Goal: Information Seeking & Learning: Learn about a topic

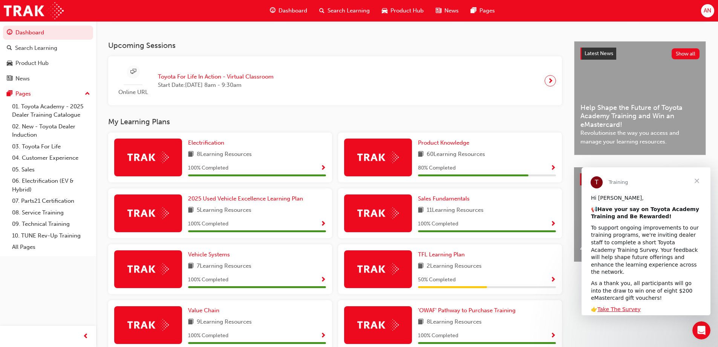
scroll to position [250, 0]
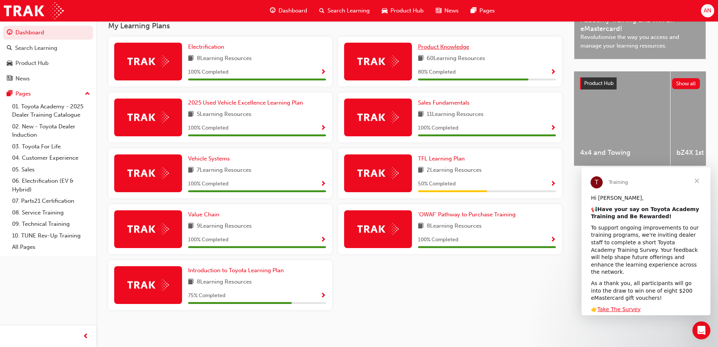
click at [442, 46] on span "Product Knowledge" at bounding box center [443, 46] width 51 height 7
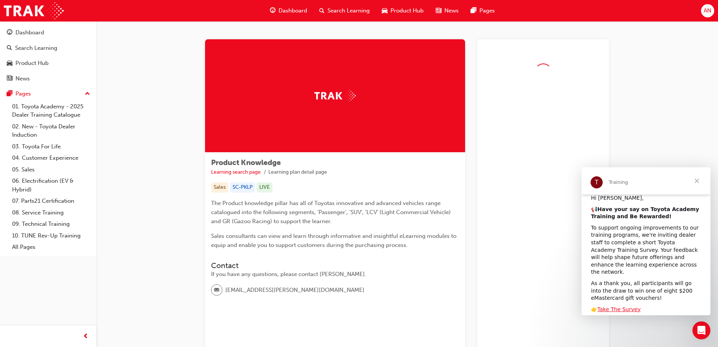
scroll to position [75, 0]
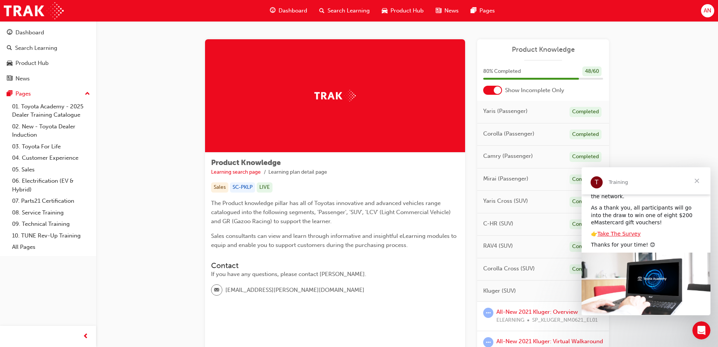
click at [699, 180] on span "Close" at bounding box center [697, 180] width 27 height 27
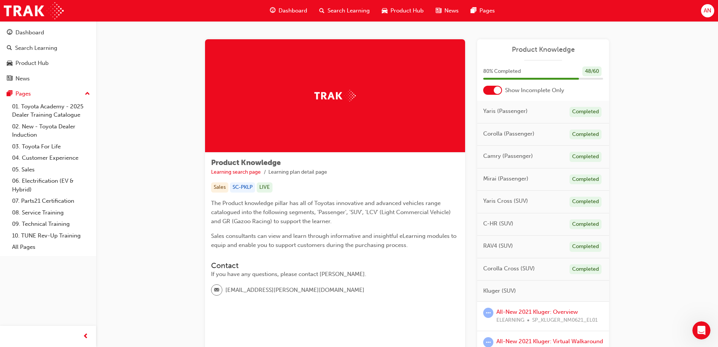
scroll to position [151, 0]
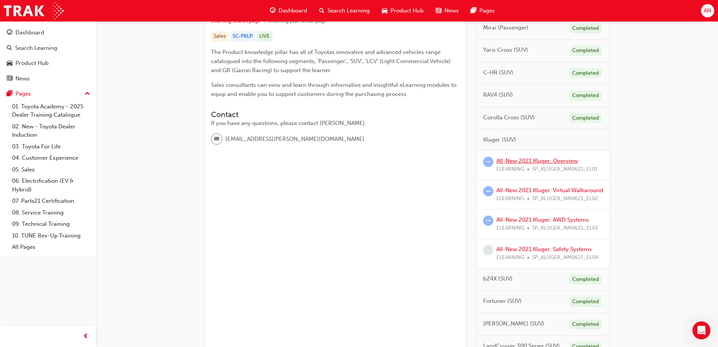
click at [550, 161] on link "All-New 2021 Kluger: Overview" at bounding box center [537, 160] width 81 height 7
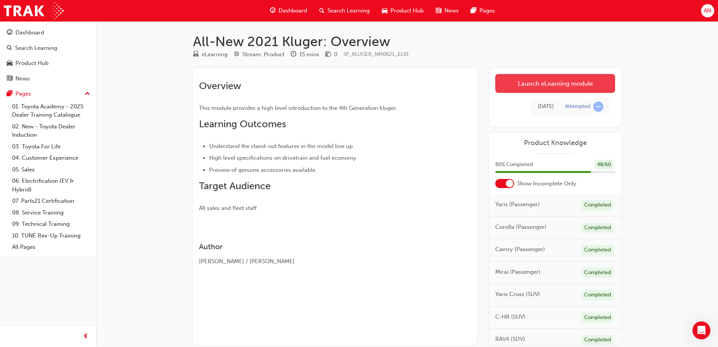
click at [566, 85] on link "Launch eLearning module" at bounding box center [556, 83] width 120 height 19
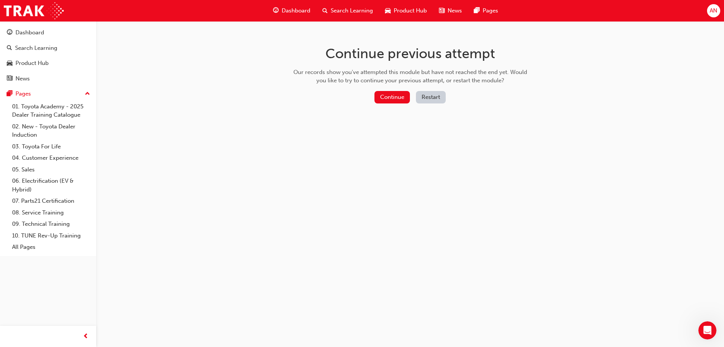
click at [427, 94] on button "Restart" at bounding box center [431, 97] width 30 height 12
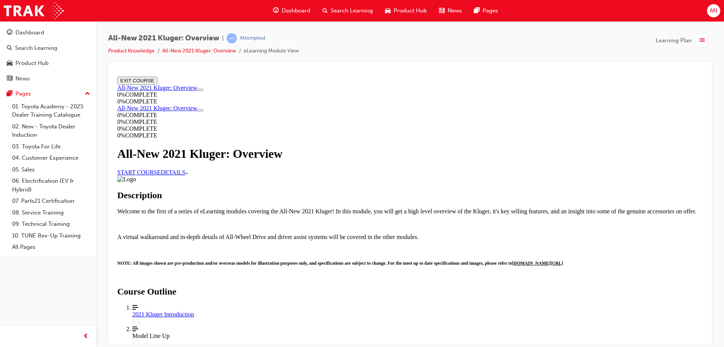
click at [161, 175] on link "START COURSE" at bounding box center [138, 172] width 43 height 6
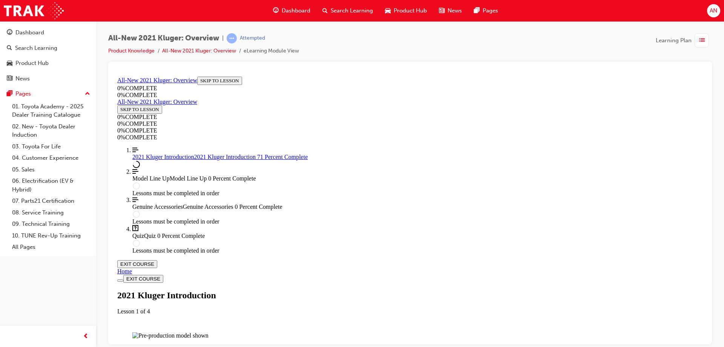
scroll to position [629, 0]
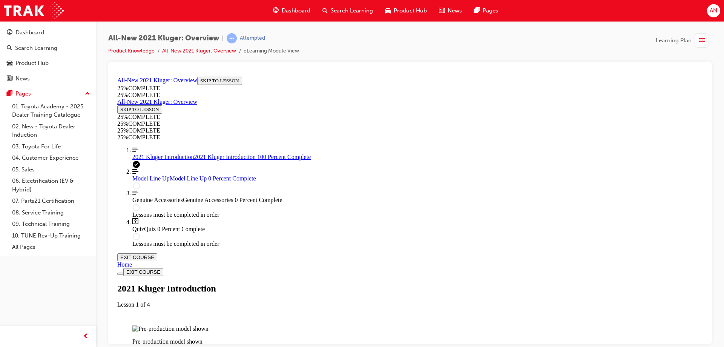
scroll to position [1223, 0]
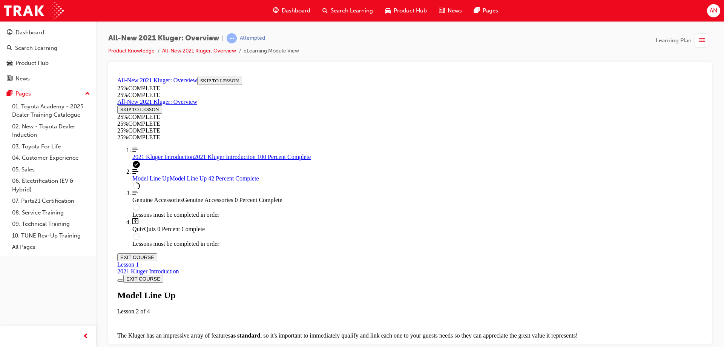
scroll to position [1007, 0]
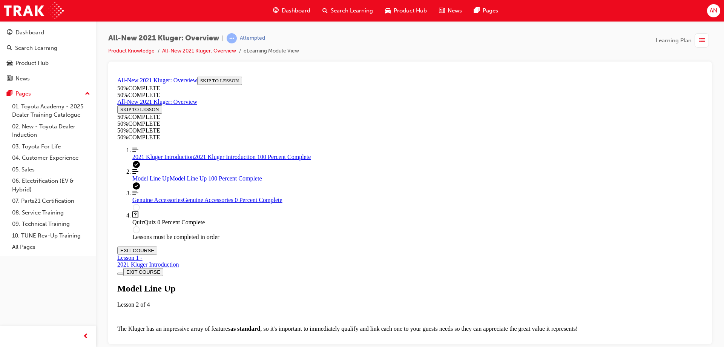
scroll to position [2213, 0]
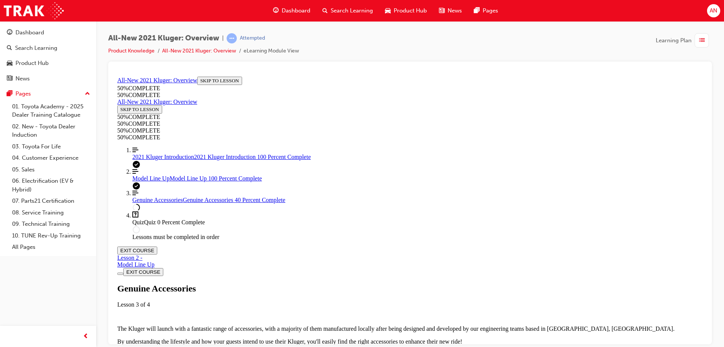
scroll to position [290, 0]
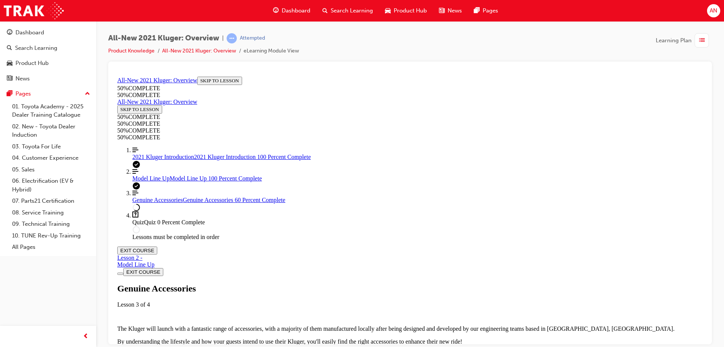
scroll to position [592, 0]
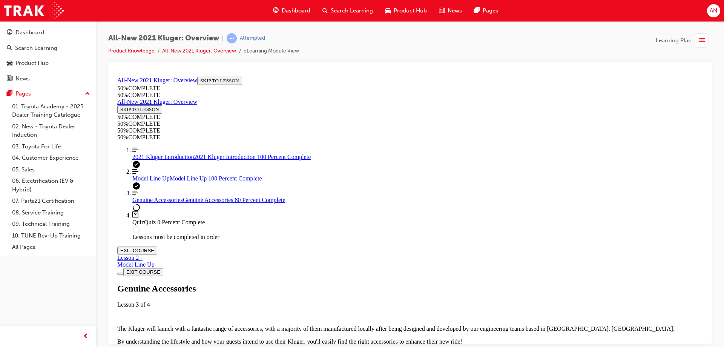
scroll to position [818, 0]
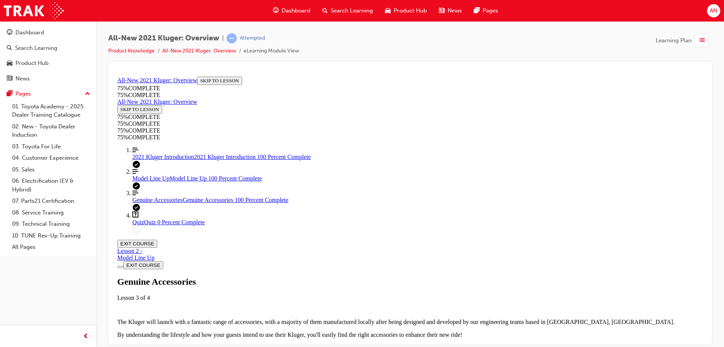
scroll to position [856, 0]
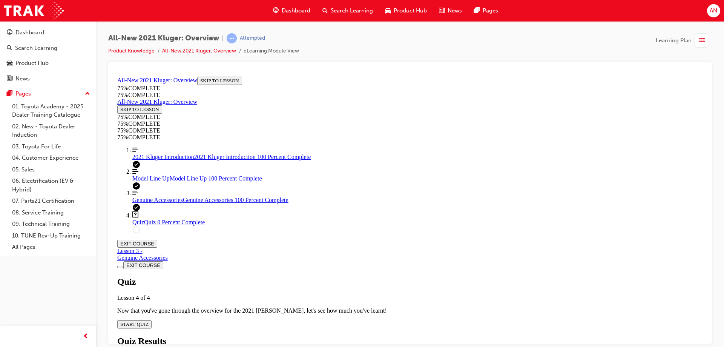
scroll to position [26, 0]
click at [149, 321] on span "START QUIZ" at bounding box center [134, 324] width 28 height 6
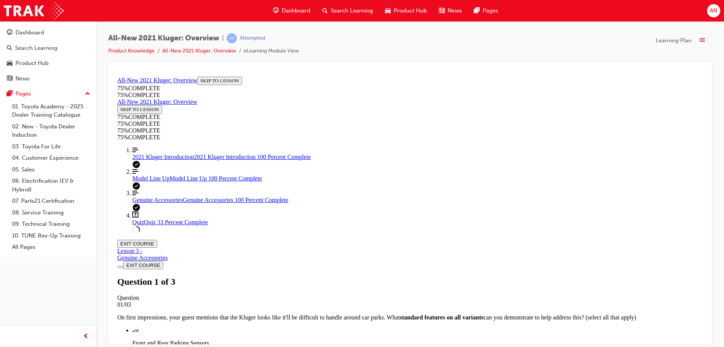
scroll to position [123, 0]
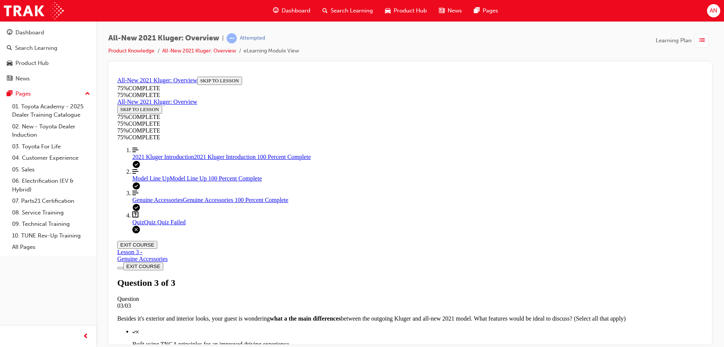
scroll to position [0, 0]
click at [168, 255] on div "Genuine Accessories" at bounding box center [142, 258] width 51 height 7
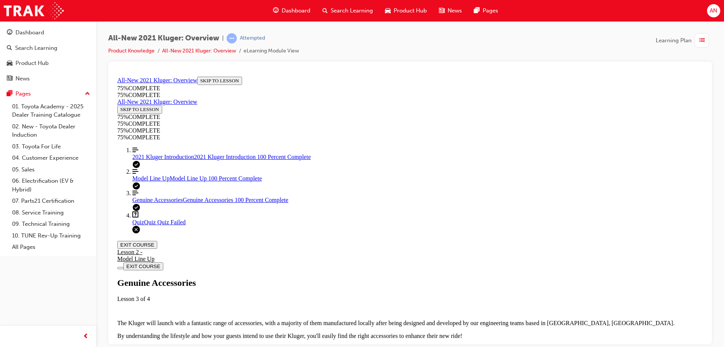
click at [117, 248] on icon "Lesson Content" at bounding box center [117, 248] width 0 height 0
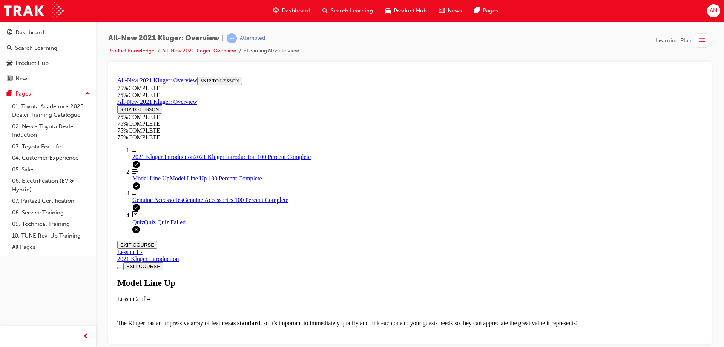
scroll to position [1094, 0]
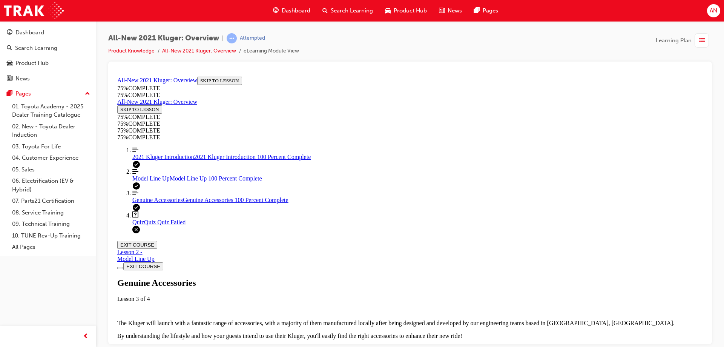
scroll to position [930, 0]
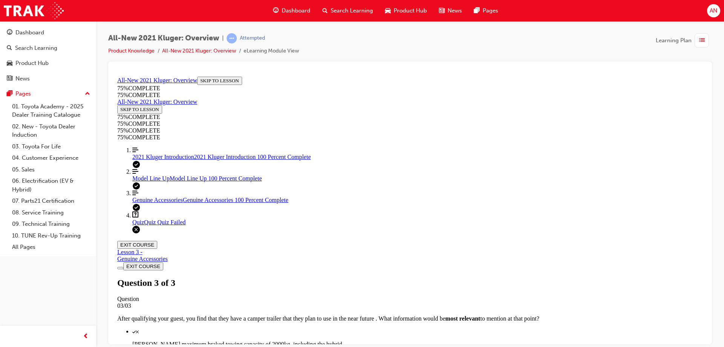
scroll to position [120, 0]
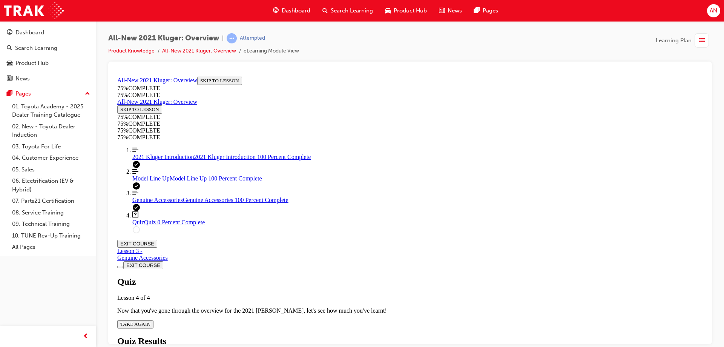
scroll to position [27, 0]
click at [150, 321] on span "TAKE AGAIN" at bounding box center [135, 324] width 30 height 6
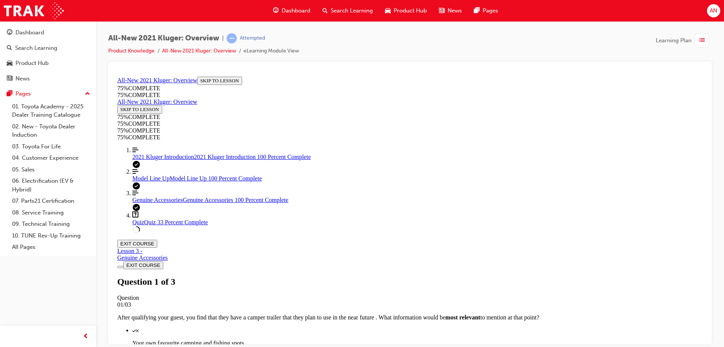
scroll to position [108, 0]
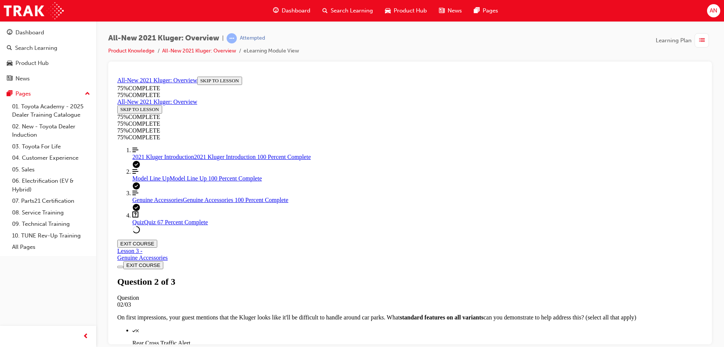
scroll to position [103, 0]
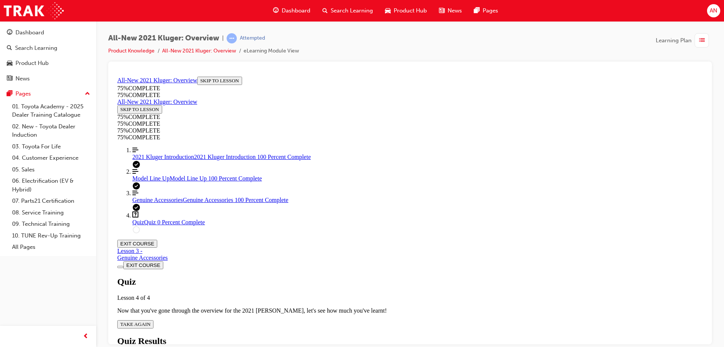
click at [163, 160] on span "2021 Kluger Introduction" at bounding box center [163, 156] width 62 height 6
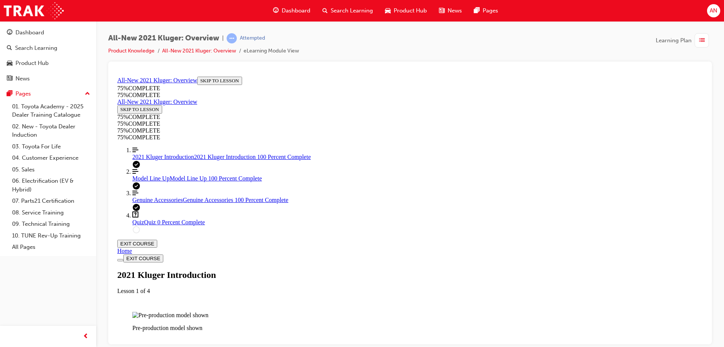
scroll to position [818, 0]
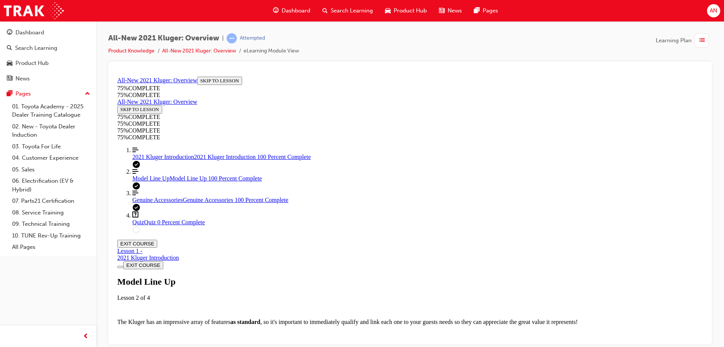
scroll to position [1120, 0]
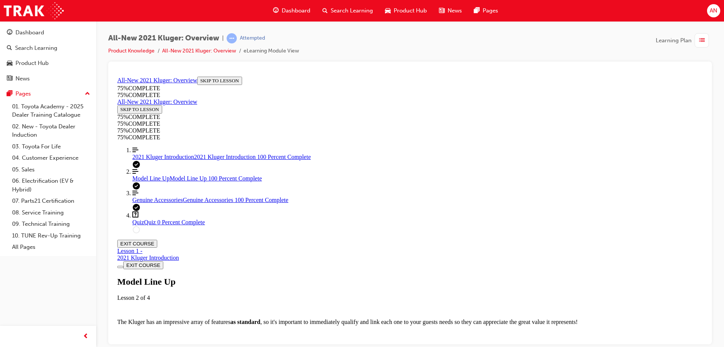
scroll to position [1535, 0]
click at [179, 203] on div "Genuine Accessories Genuine Accessories 100 Percent Complete" at bounding box center [417, 199] width 571 height 7
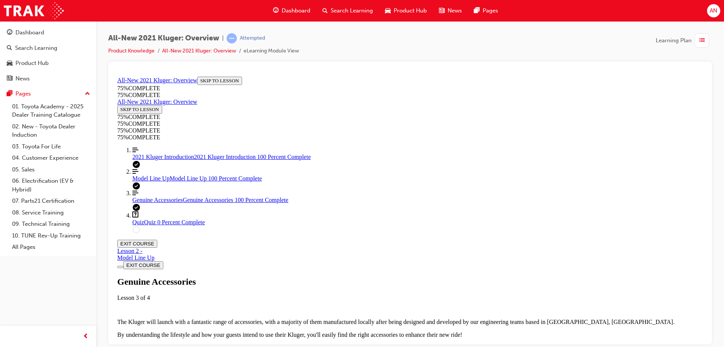
scroll to position [252, 0]
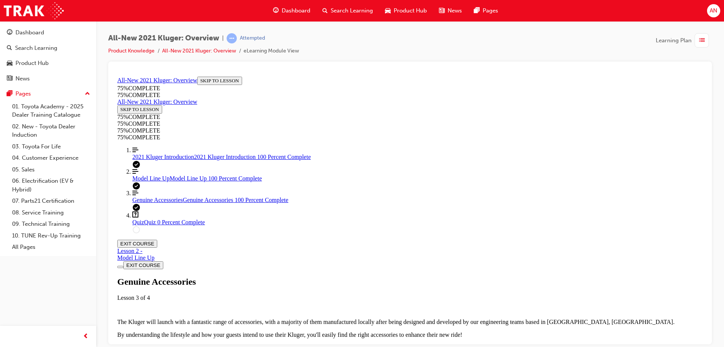
scroll to position [856, 0]
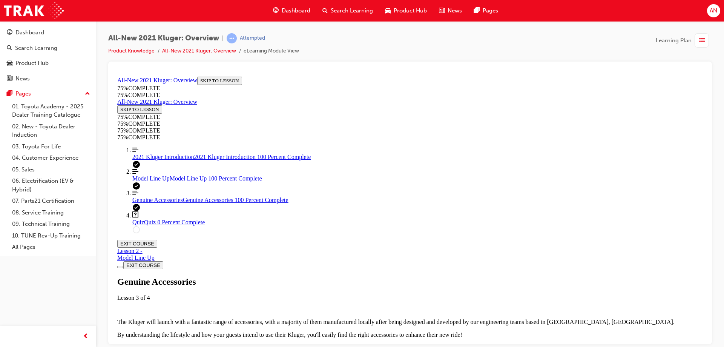
scroll to position [55, 0]
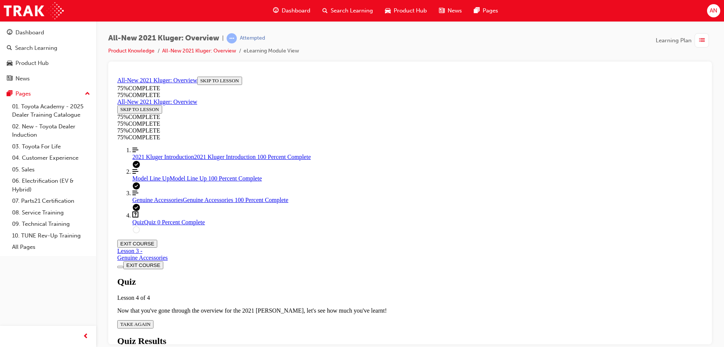
scroll to position [26, 0]
click at [150, 321] on span "TAKE AGAIN" at bounding box center [135, 324] width 30 height 6
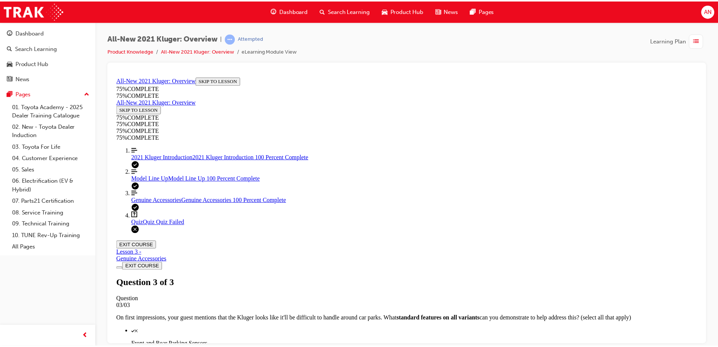
scroll to position [28, 0]
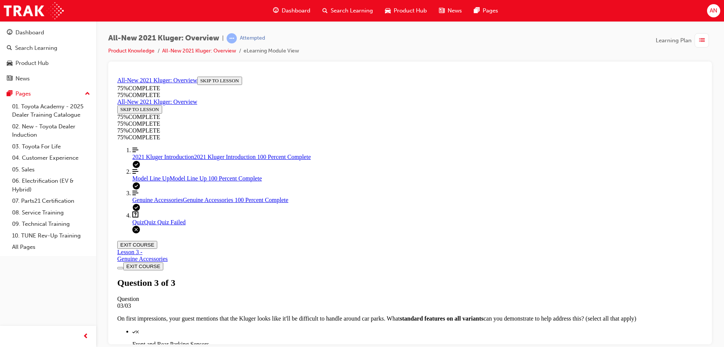
click at [288, 9] on span "Dashboard" at bounding box center [296, 10] width 29 height 9
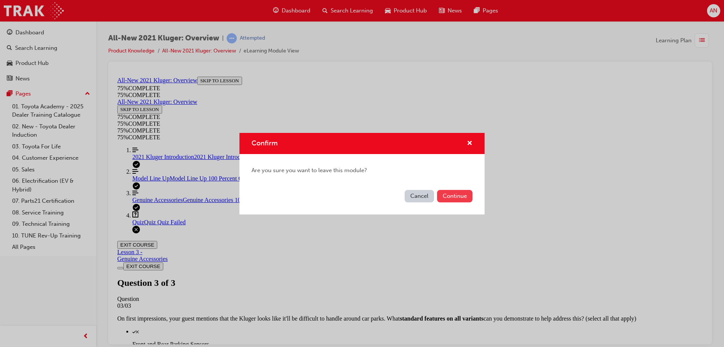
click at [455, 198] on button "Continue" at bounding box center [454, 196] width 35 height 12
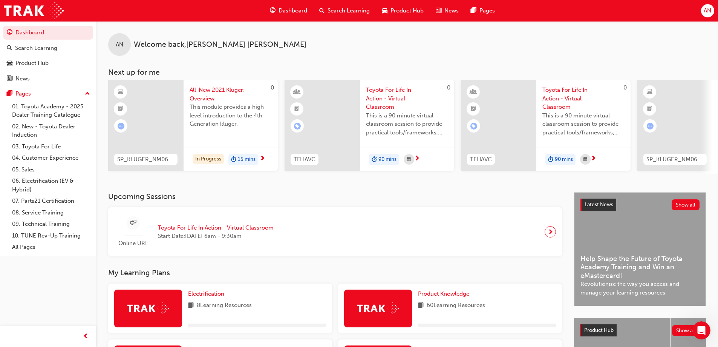
scroll to position [189, 0]
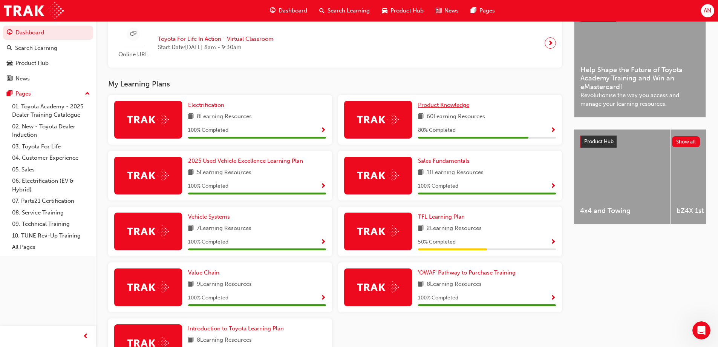
click at [466, 107] on span "Product Knowledge" at bounding box center [443, 104] width 51 height 7
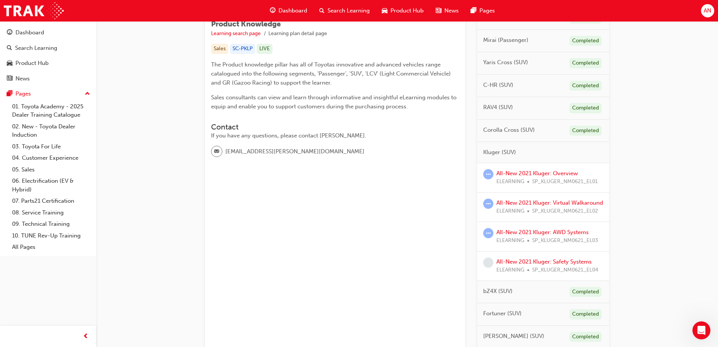
scroll to position [151, 0]
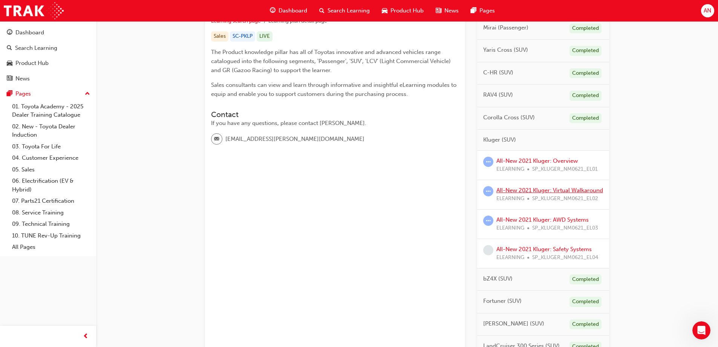
click at [543, 189] on link "All-New 2021 Kluger: Virtual Walkaround" at bounding box center [550, 190] width 107 height 7
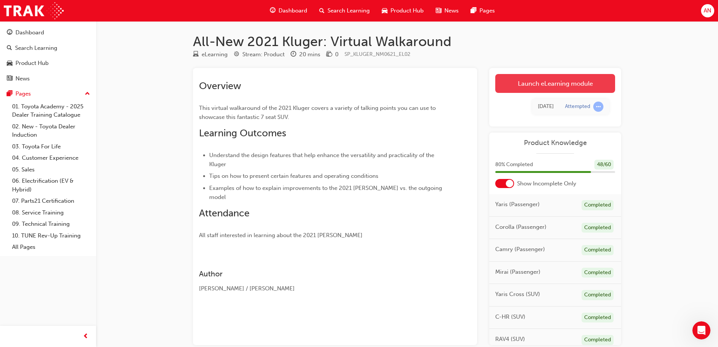
click at [580, 85] on link "Launch eLearning module" at bounding box center [556, 83] width 120 height 19
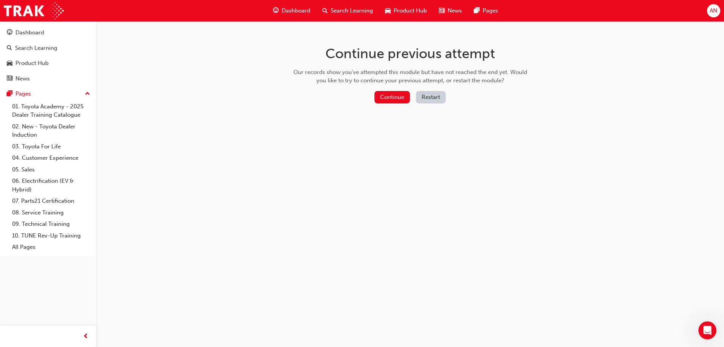
click at [436, 102] on button "Restart" at bounding box center [431, 97] width 30 height 12
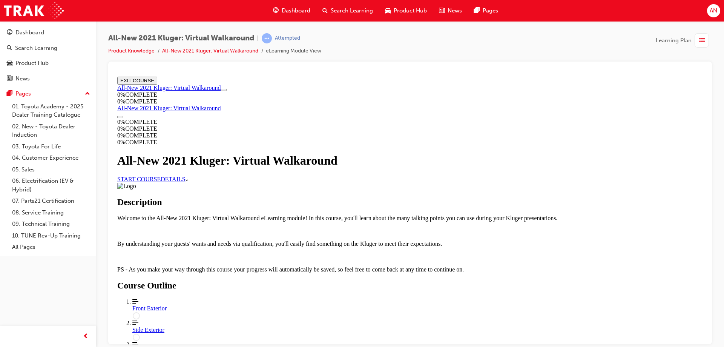
click at [161, 182] on link "START COURSE" at bounding box center [138, 178] width 43 height 6
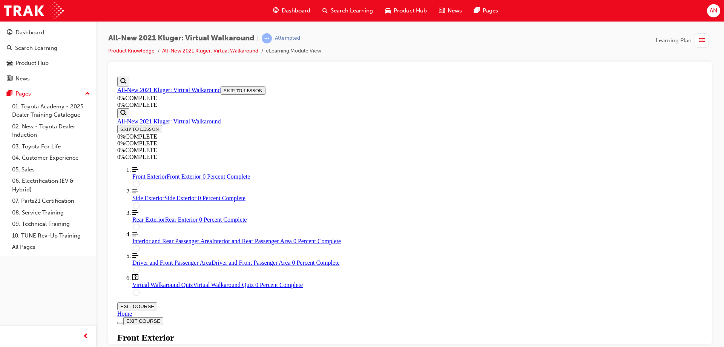
scroll to position [101, 0]
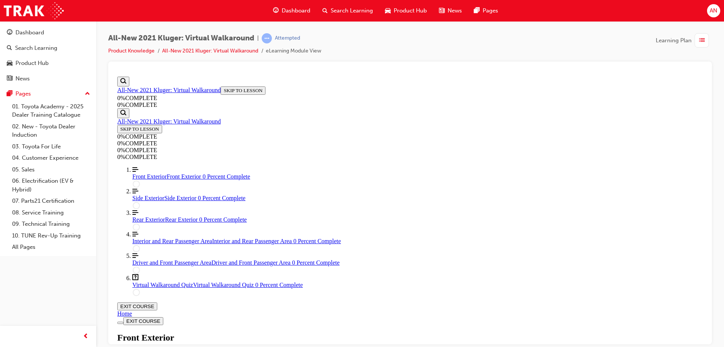
scroll to position [64, 0]
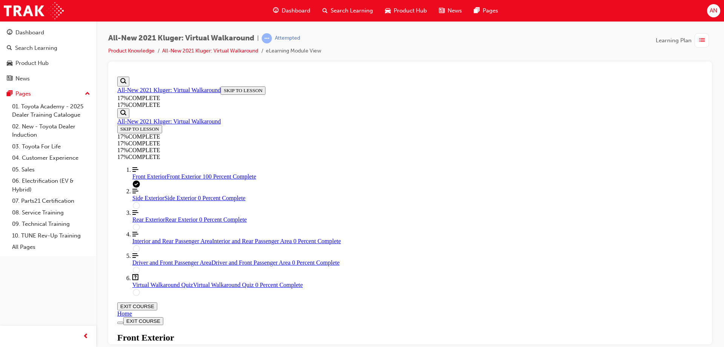
scroll to position [490, 0]
